Goal: Navigation & Orientation: Find specific page/section

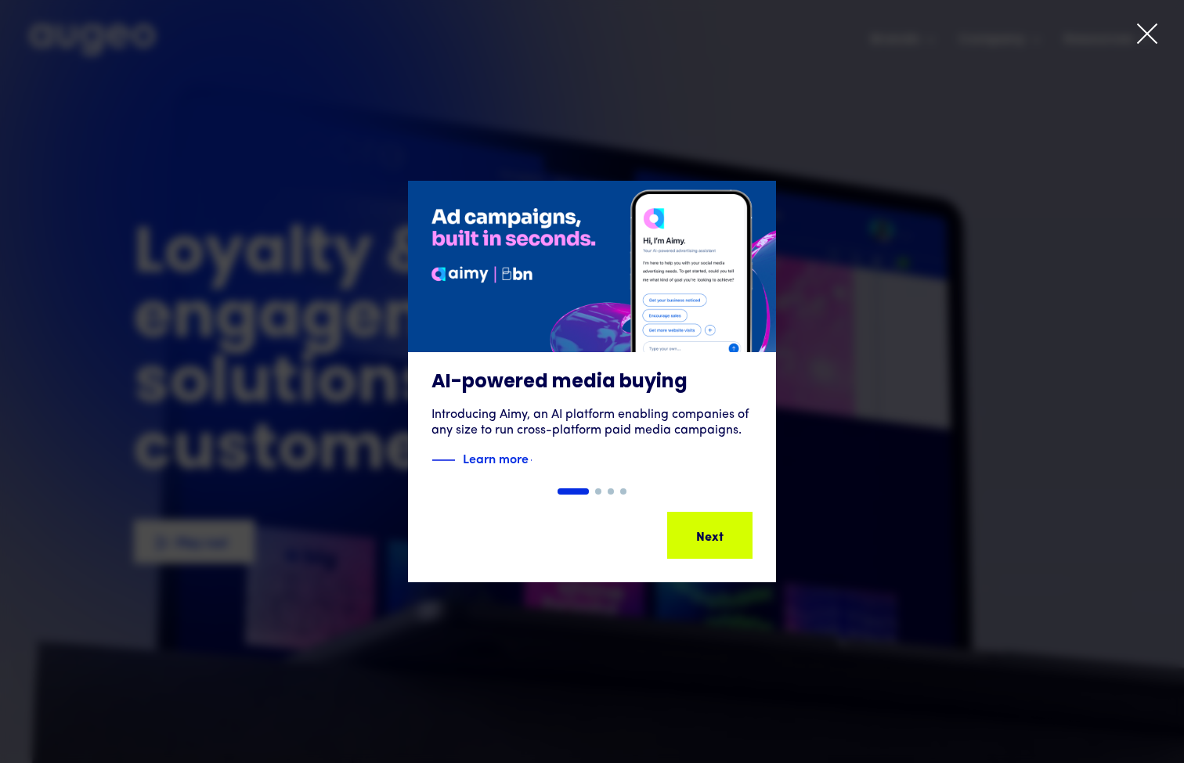
click at [1154, 27] on icon at bounding box center [1147, 33] width 19 height 19
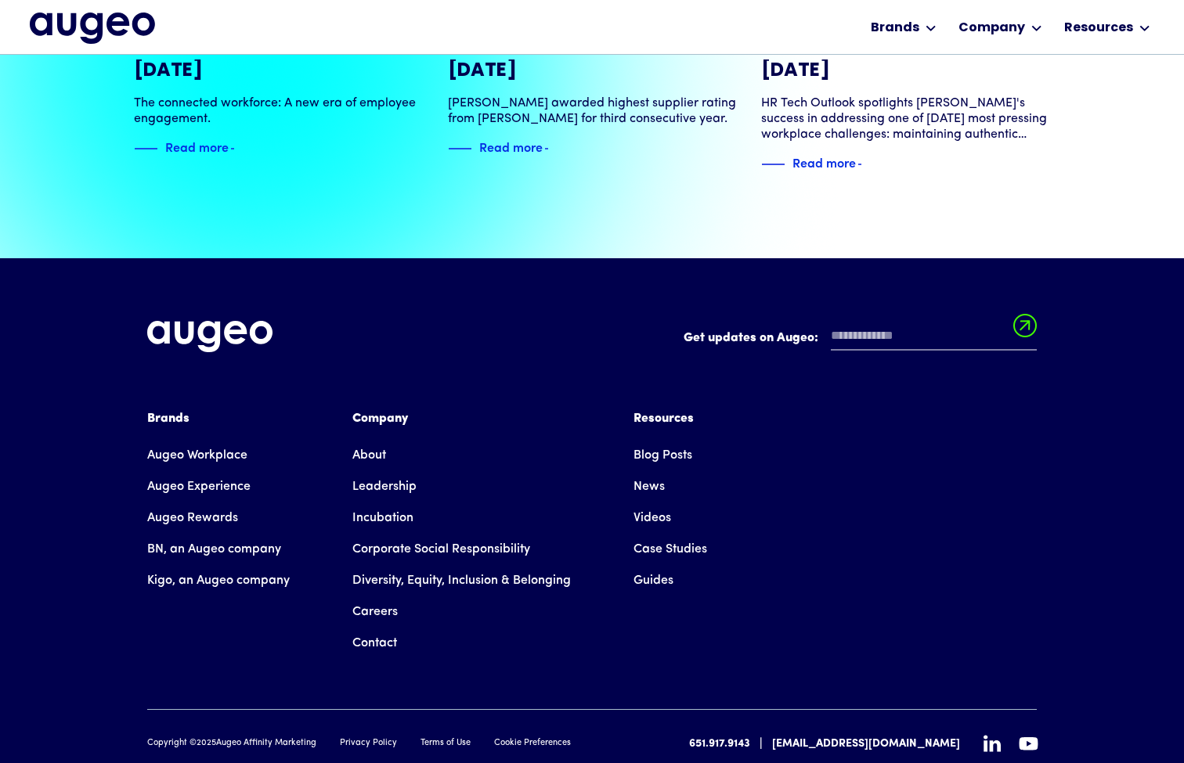
scroll to position [3543, 0]
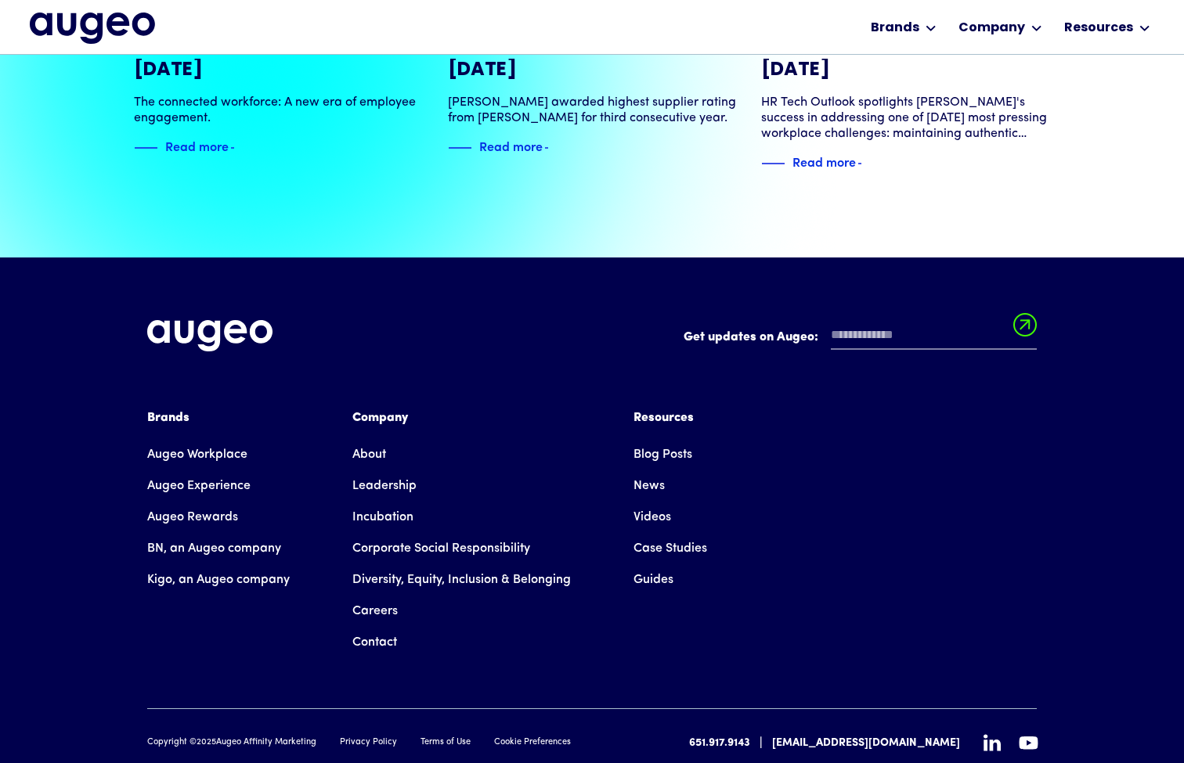
click at [201, 502] on link "Augeo Rewards" at bounding box center [192, 517] width 91 height 31
